Goal: Information Seeking & Learning: Learn about a topic

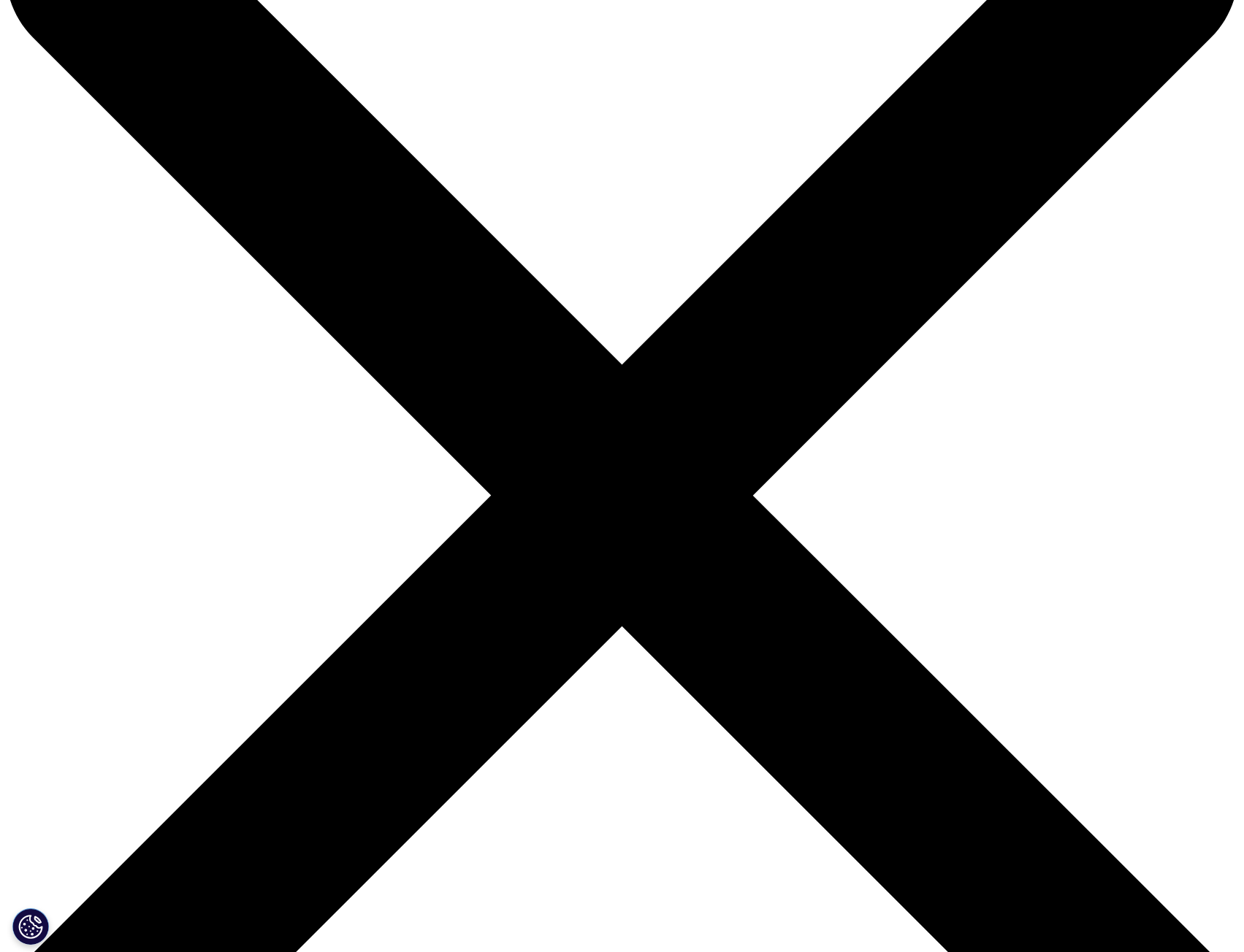
drag, startPoint x: 860, startPoint y: 342, endPoint x: 852, endPoint y: 380, distance: 38.8
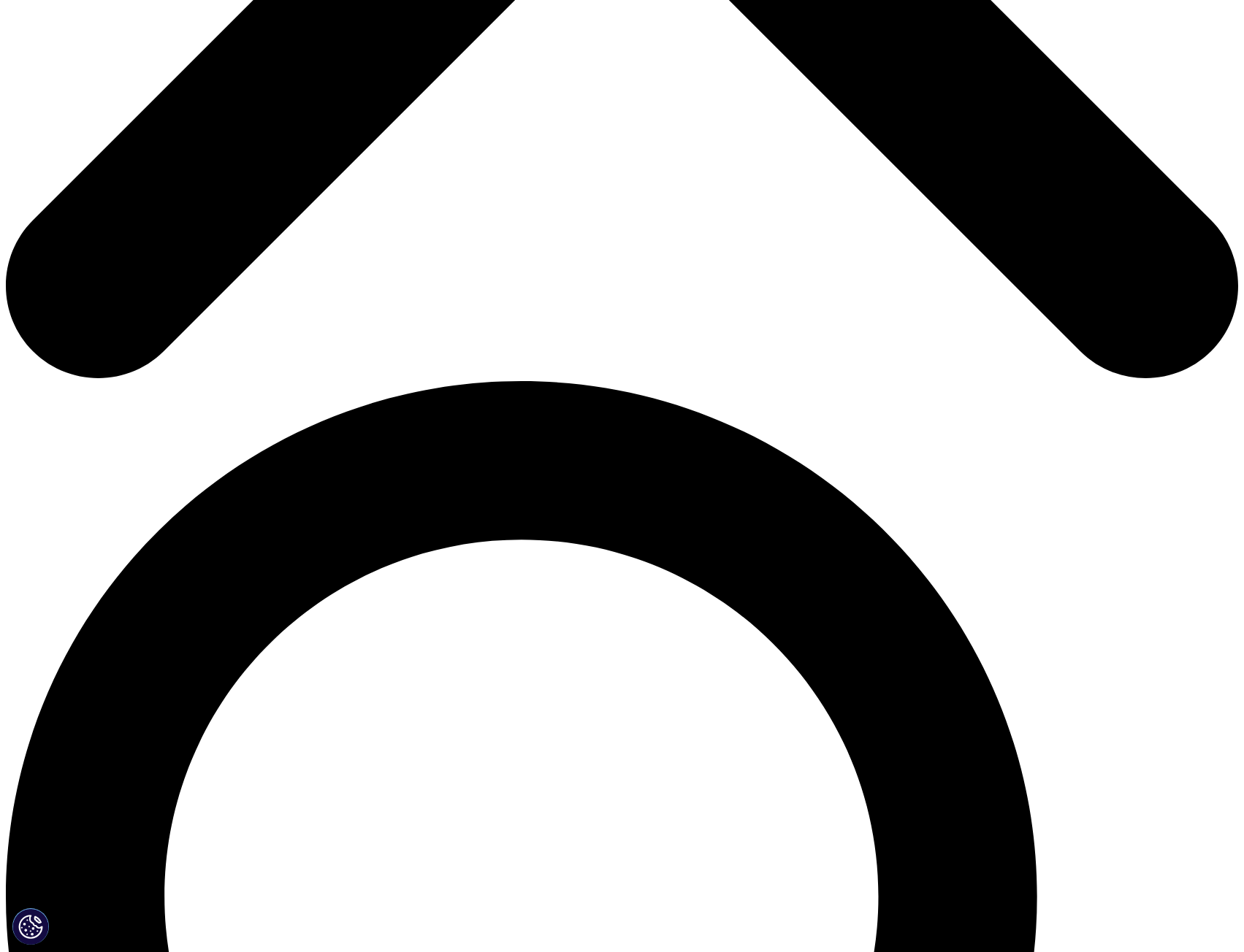
scroll to position [962, 0]
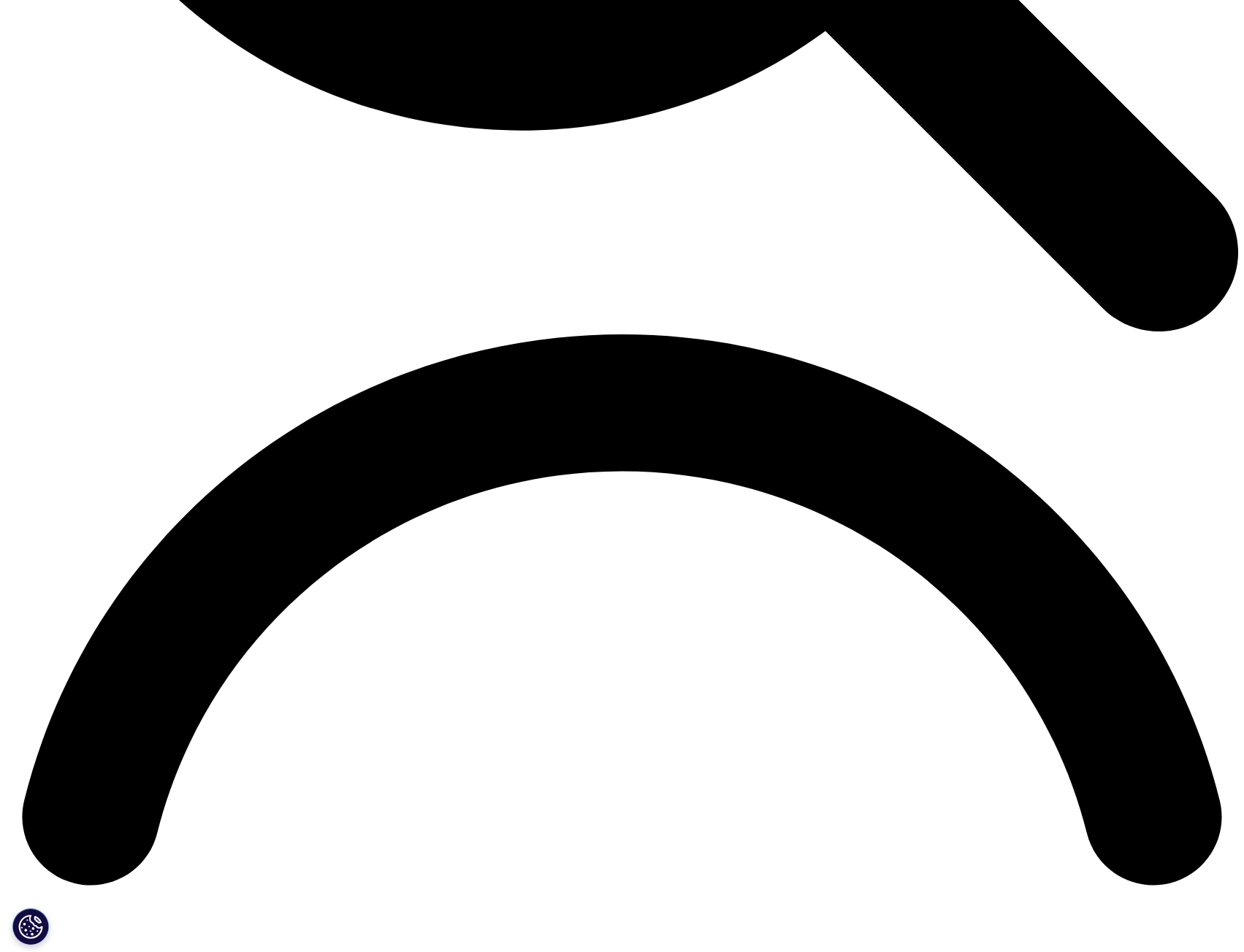
scroll to position [2308, 0]
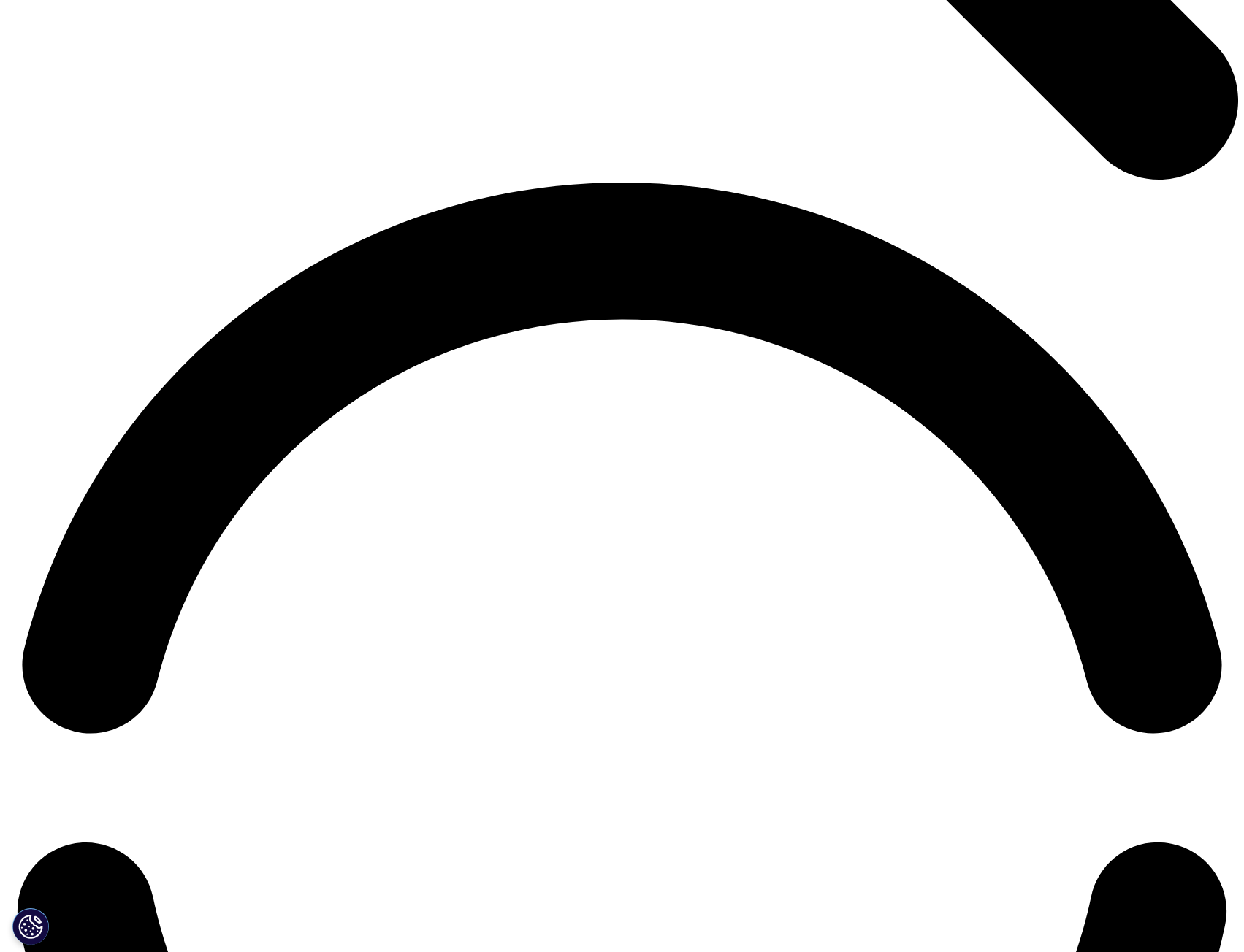
drag, startPoint x: 1151, startPoint y: 294, endPoint x: 1143, endPoint y: 364, distance: 70.5
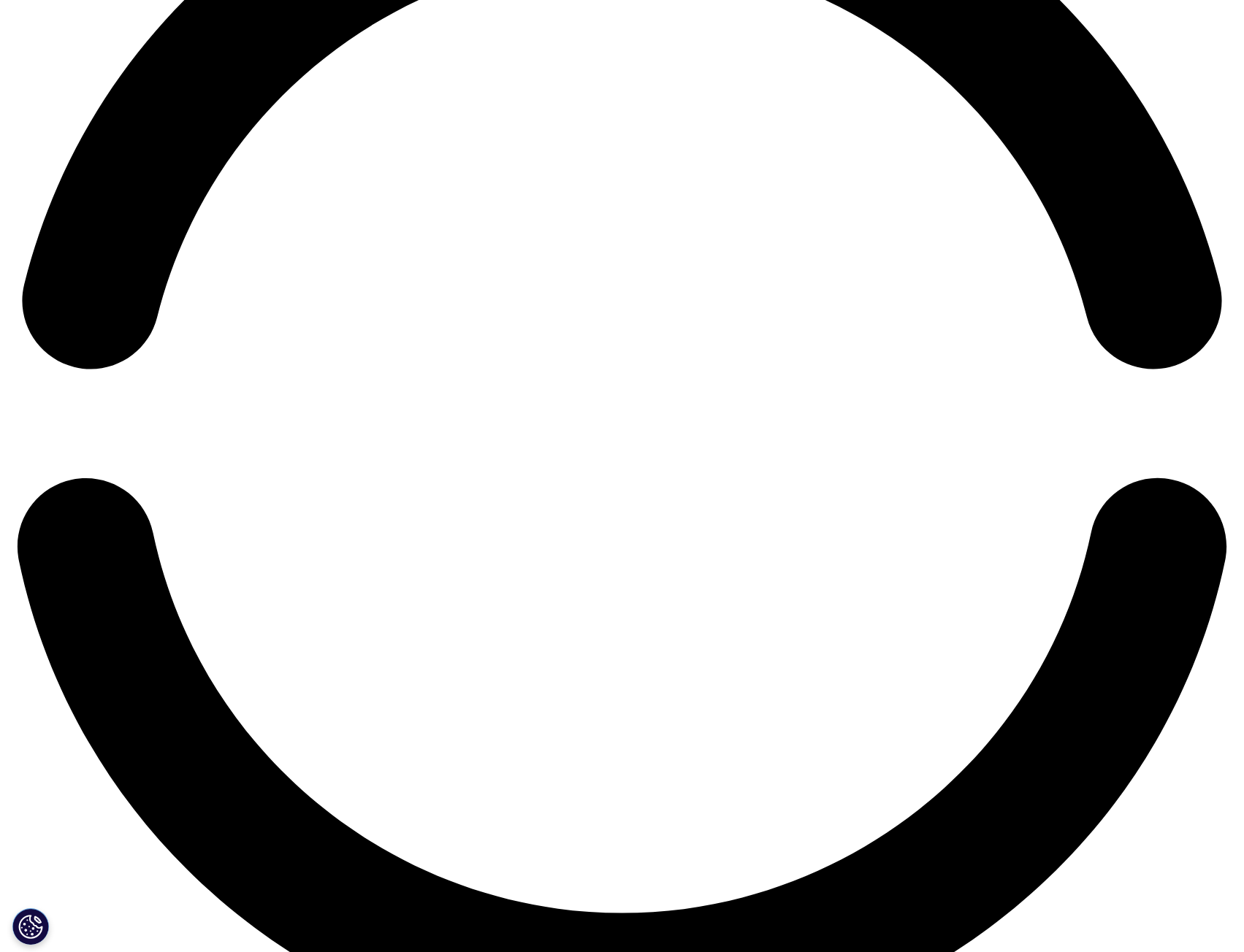
scroll to position [2673, 0]
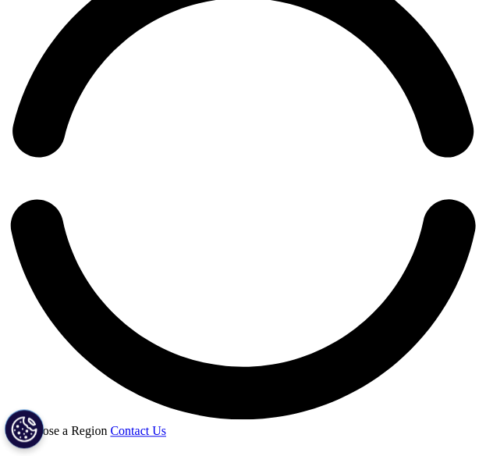
scroll to position [818, 0]
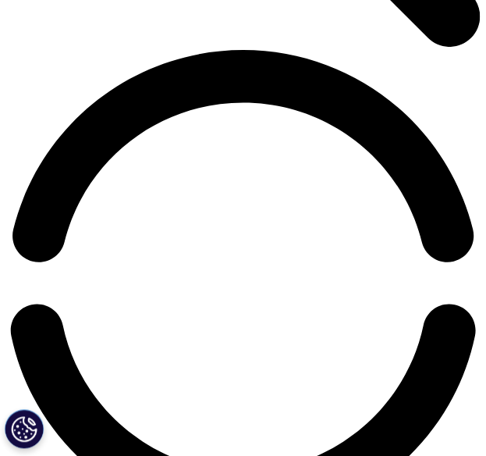
scroll to position [927, 0]
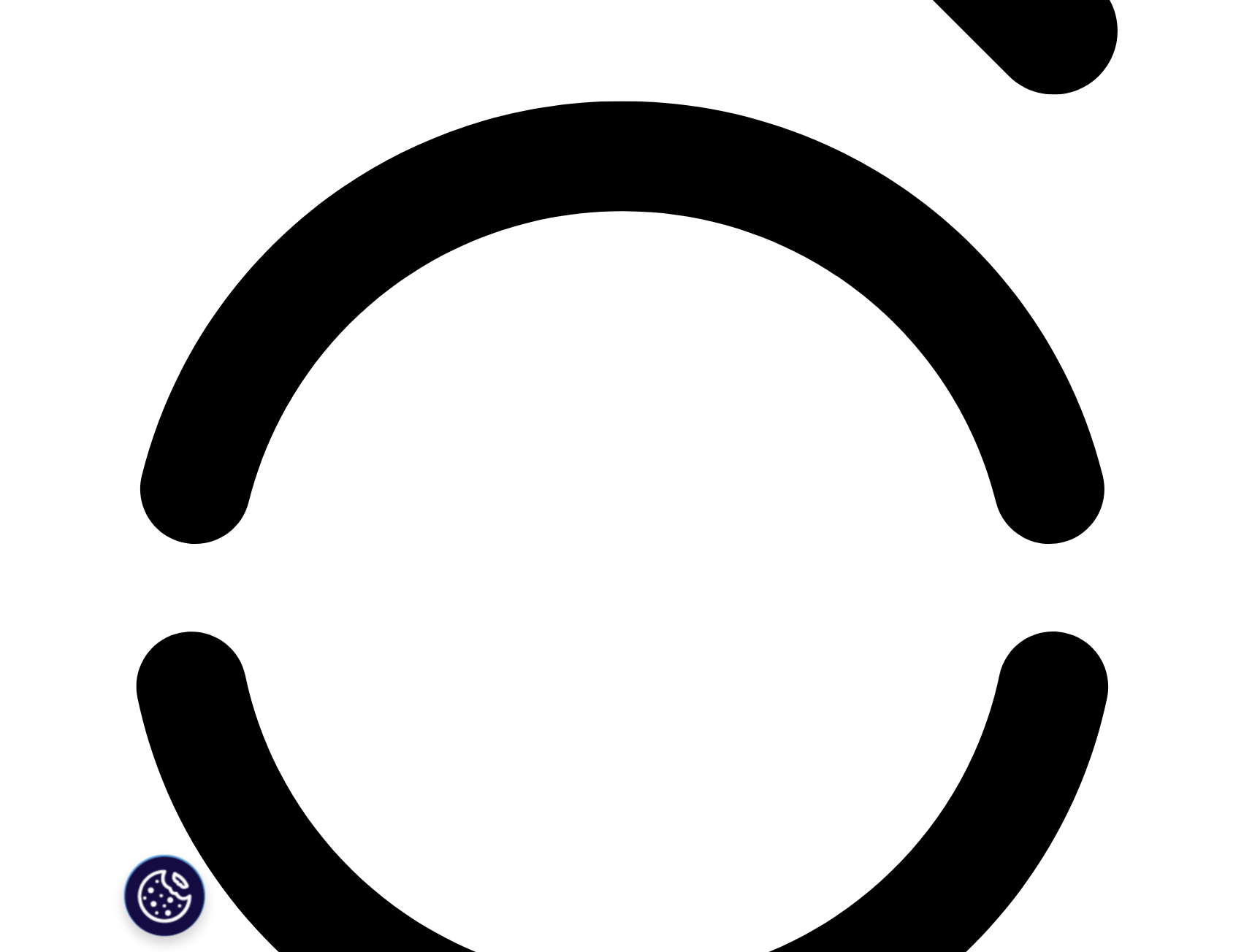
scroll to position [869, 0]
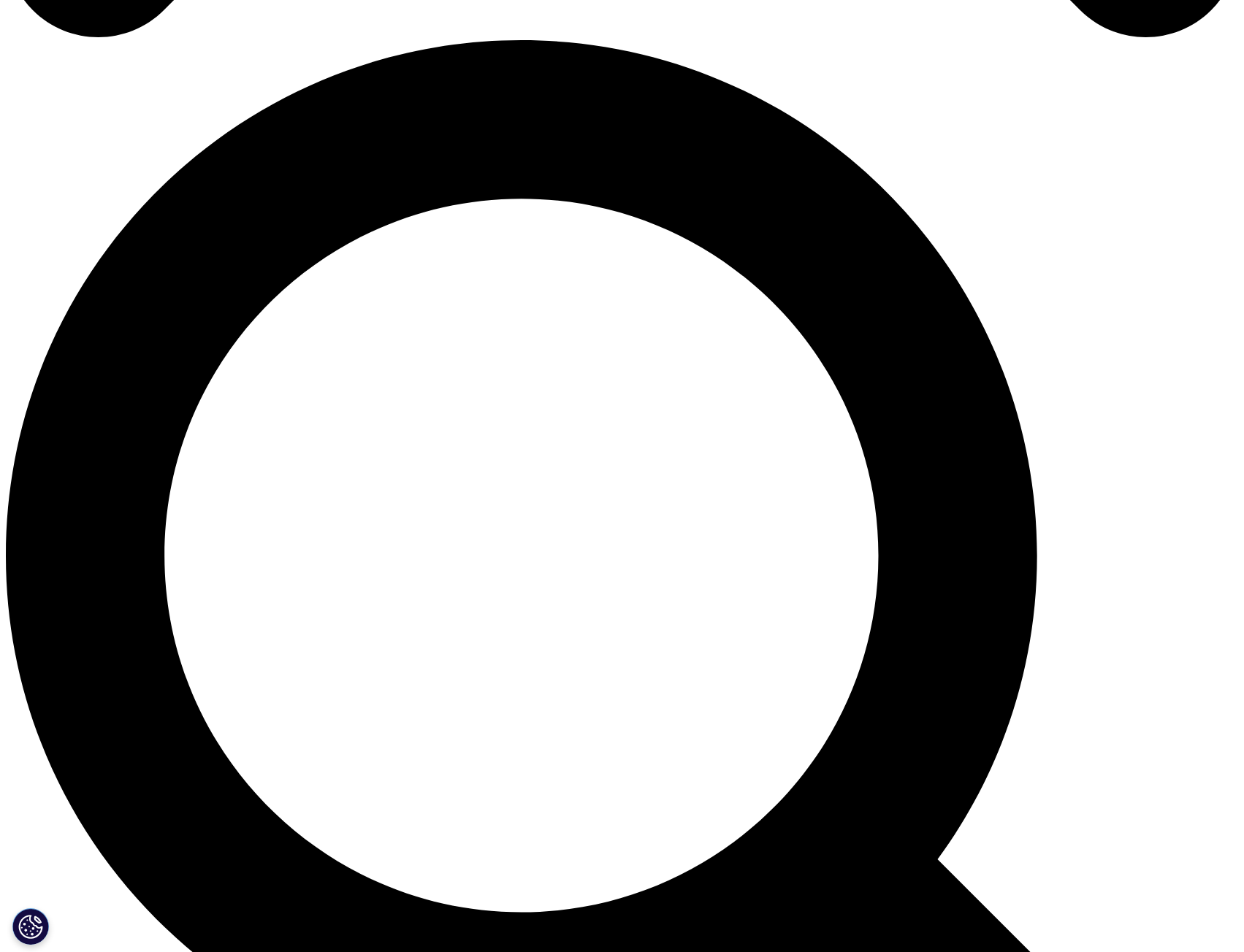
scroll to position [1234, 0]
